Goal: Find specific page/section

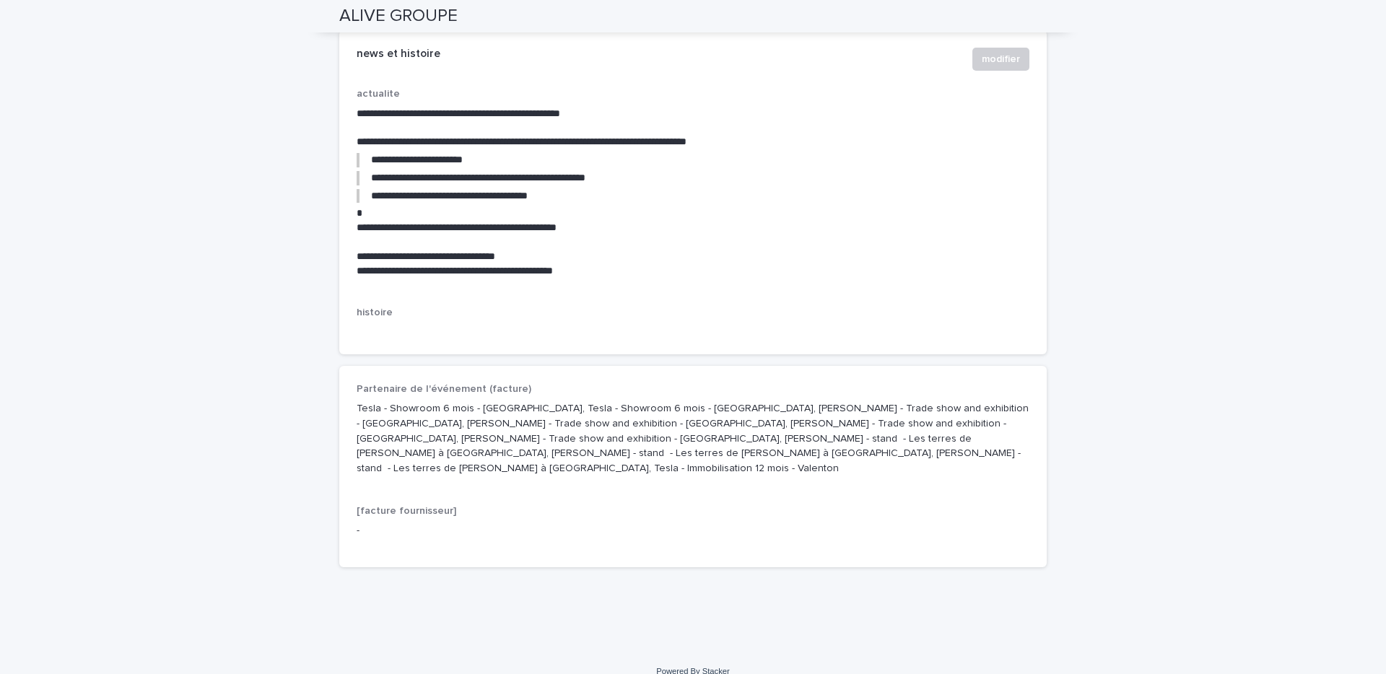
scroll to position [2403, 0]
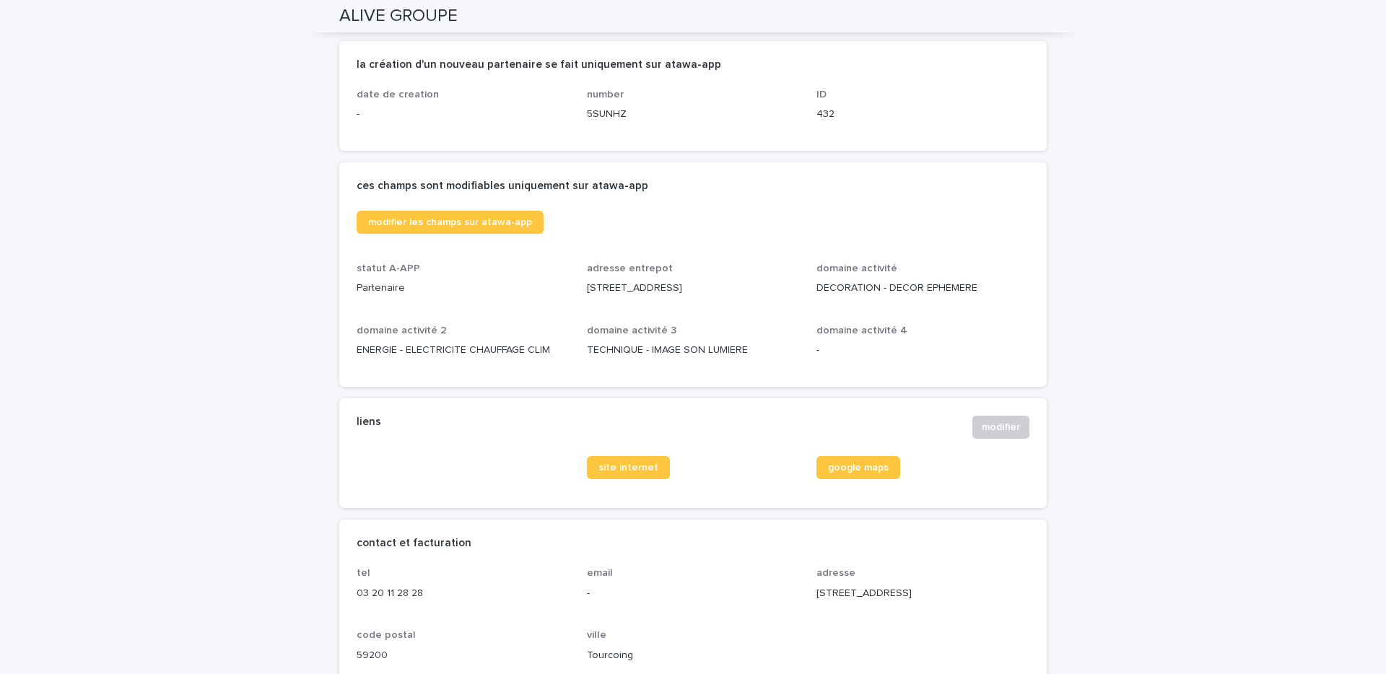
scroll to position [0, 0]
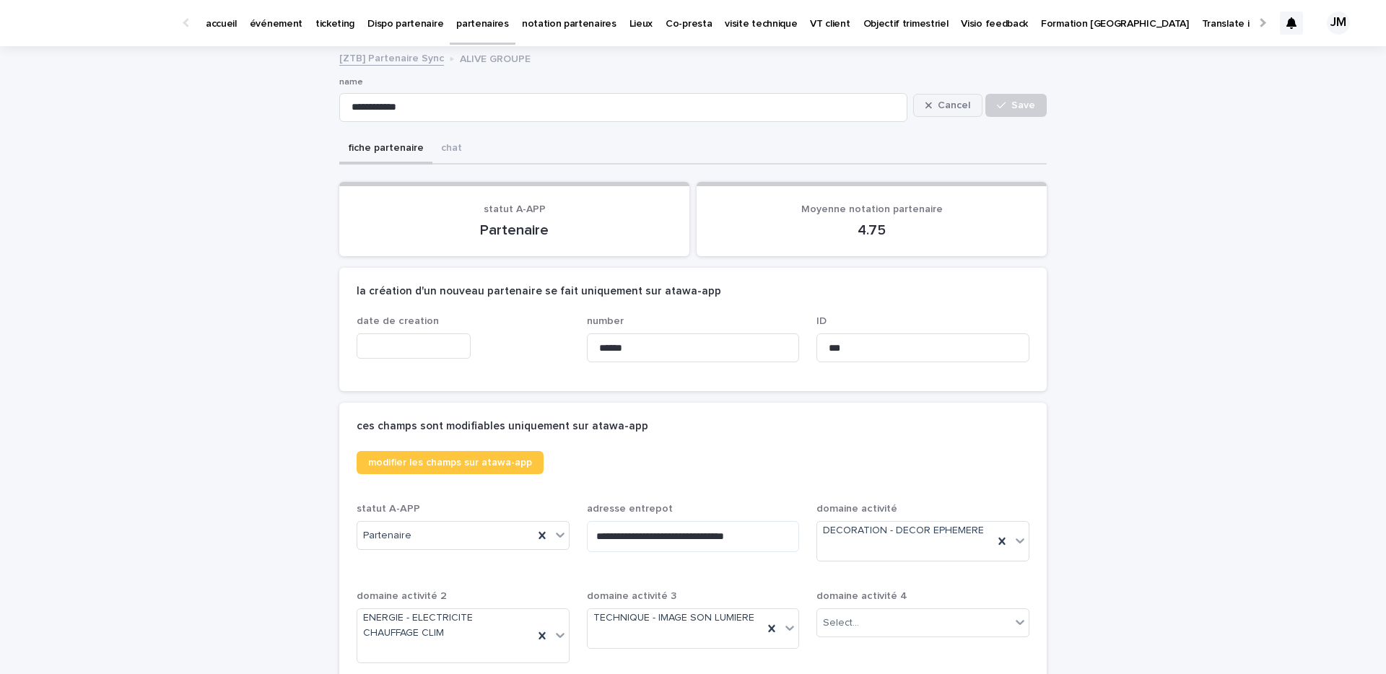
click at [944, 106] on span "Cancel" at bounding box center [954, 105] width 32 height 10
